Goal: Information Seeking & Learning: Find specific page/section

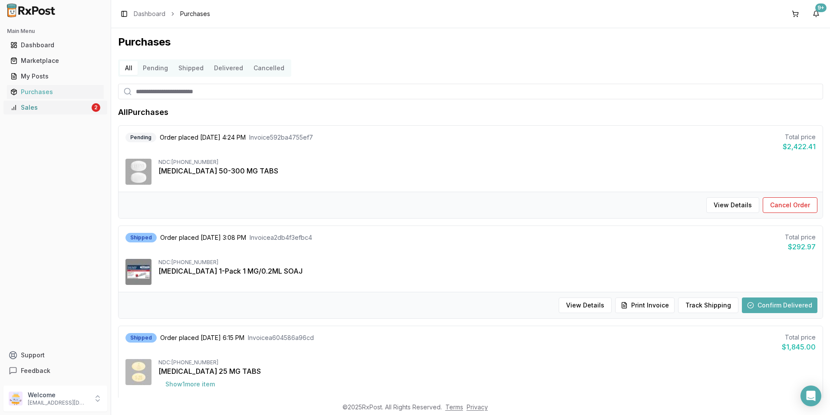
click at [36, 107] on div "Sales" at bounding box center [49, 107] width 79 height 9
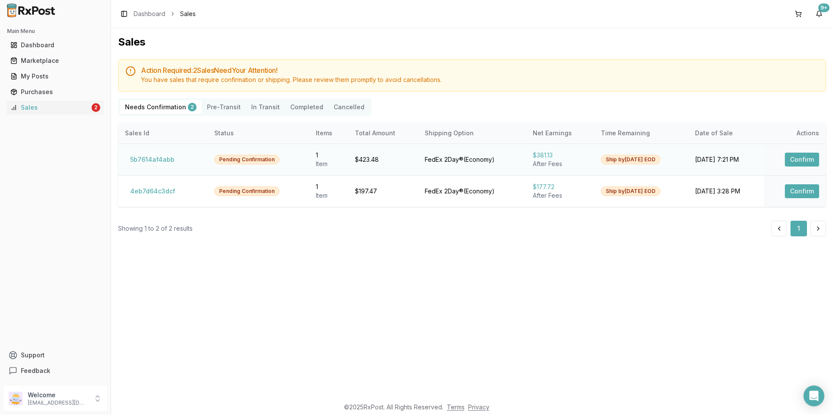
click at [355, 159] on div "$423.48" at bounding box center [383, 159] width 56 height 9
click at [141, 189] on button "4eb7d64c3dcf" at bounding box center [153, 191] width 56 height 14
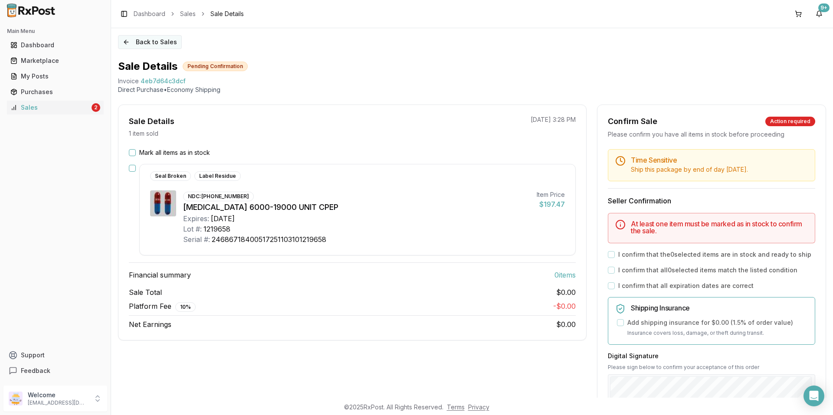
click at [122, 40] on button "Back to Sales" at bounding box center [150, 42] width 64 height 14
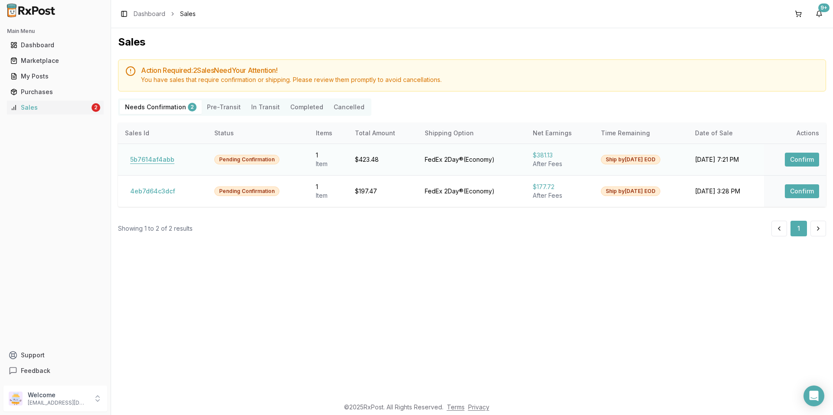
click at [137, 156] on button "5b7614af4abb" at bounding box center [152, 160] width 55 height 14
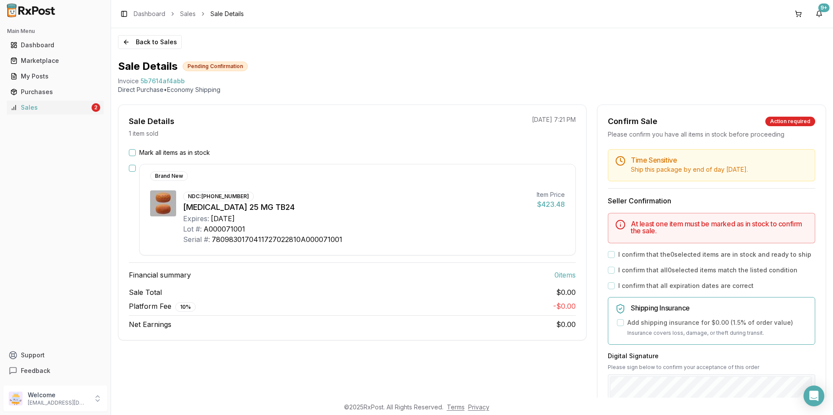
click at [128, 213] on div "Mark all items as in stock Brand New NDC: [PHONE_NUMBER] [MEDICAL_DATA] 25 MG T…" at bounding box center [352, 238] width 468 height 181
click at [62, 108] on div "Sales" at bounding box center [49, 107] width 79 height 9
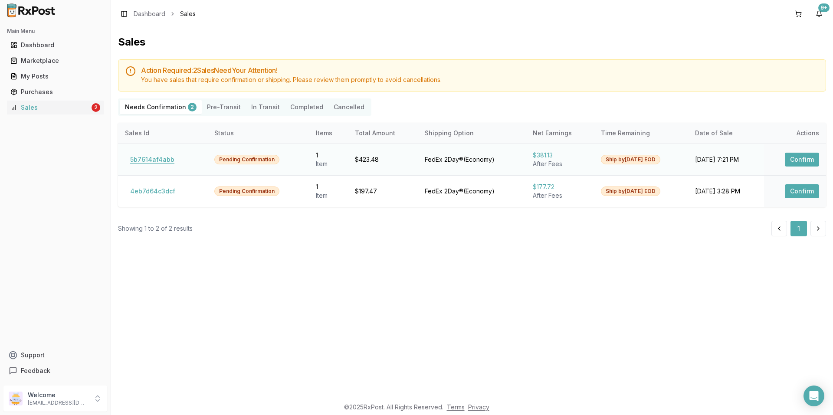
click at [158, 159] on button "5b7614af4abb" at bounding box center [152, 160] width 55 height 14
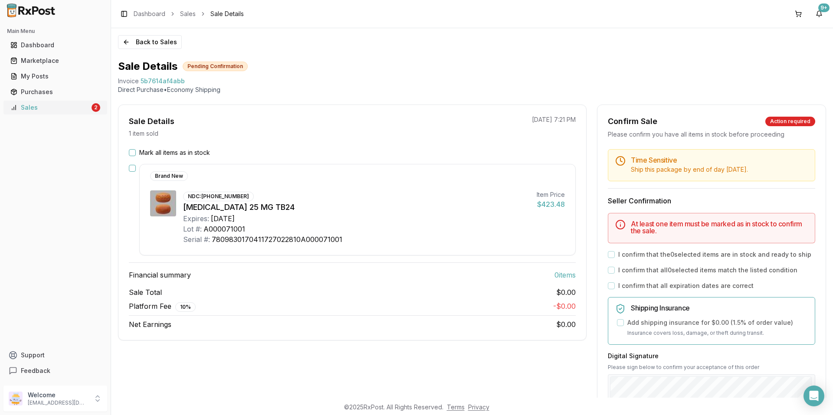
click at [43, 108] on div "Sales" at bounding box center [49, 107] width 79 height 9
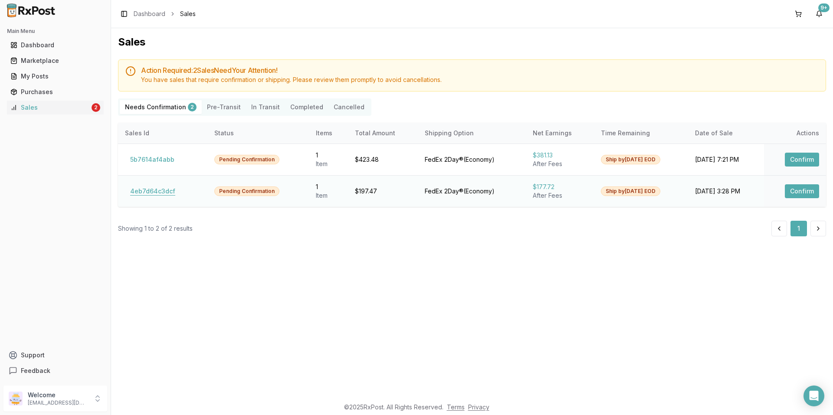
click at [154, 191] on button "4eb7d64c3dcf" at bounding box center [153, 191] width 56 height 14
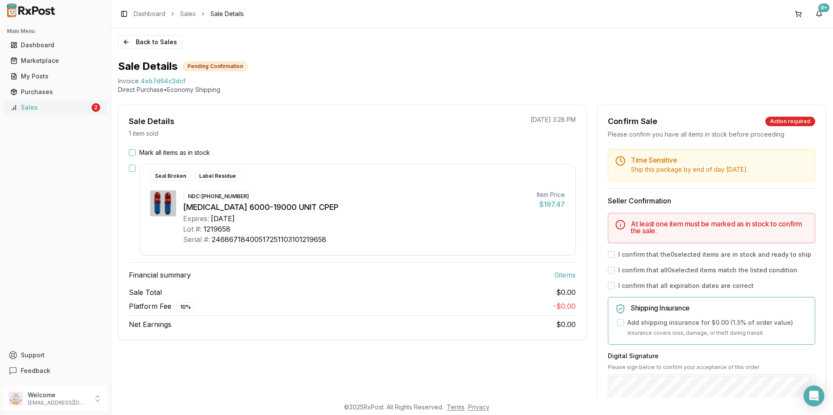
click at [70, 105] on div "Sales" at bounding box center [49, 107] width 79 height 9
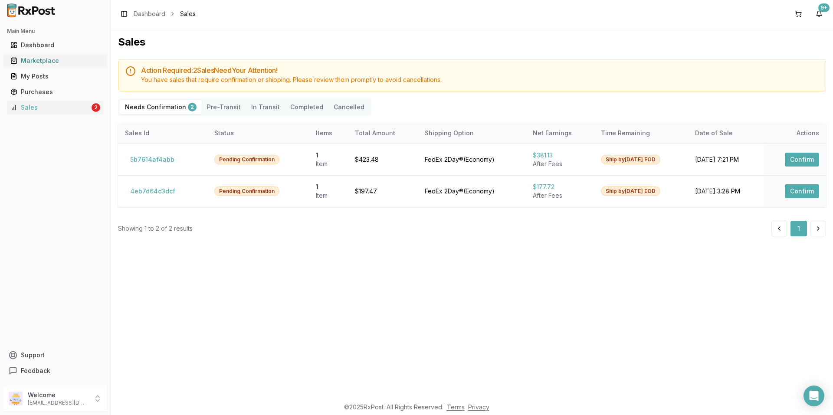
click at [39, 58] on div "Marketplace" at bounding box center [55, 60] width 90 height 9
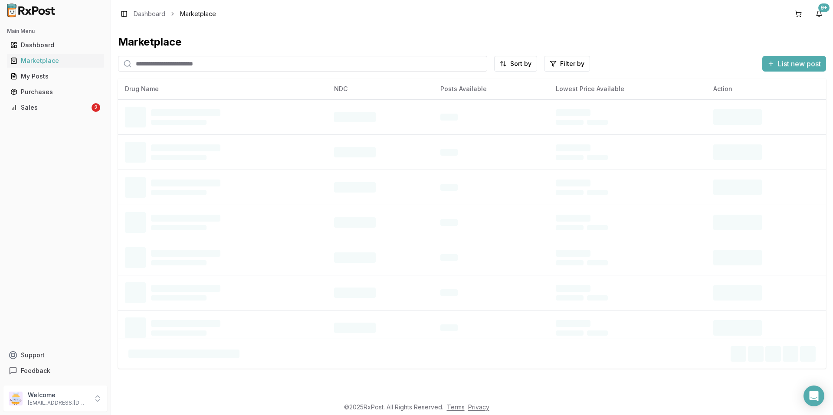
click at [270, 61] on input "search" at bounding box center [302, 64] width 369 height 16
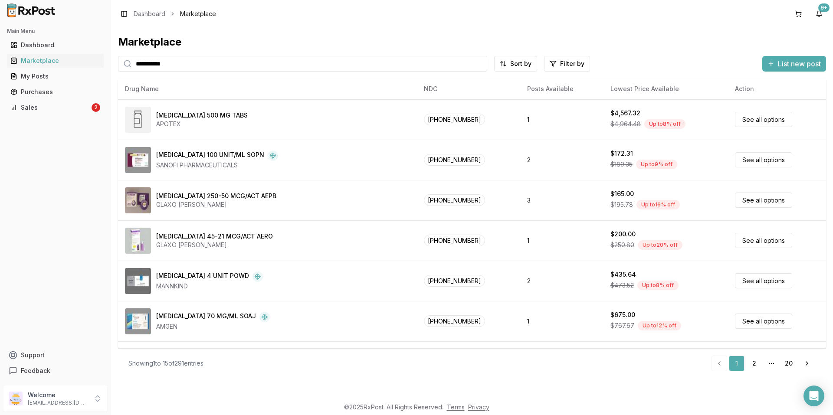
type input "**********"
